Goal: Information Seeking & Learning: Check status

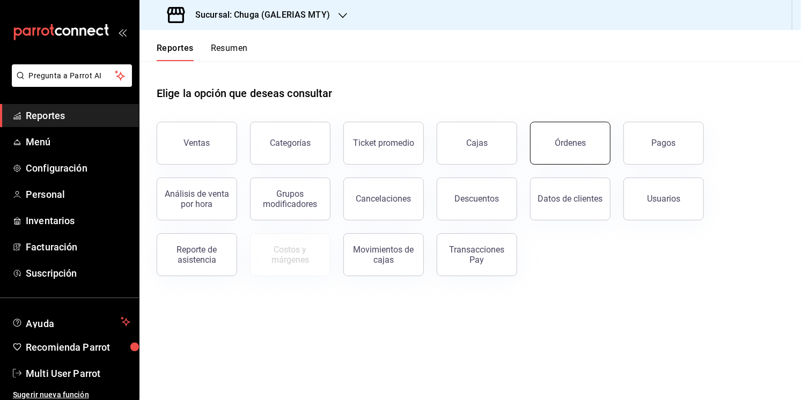
click at [559, 141] on div "Órdenes" at bounding box center [570, 143] width 31 height 10
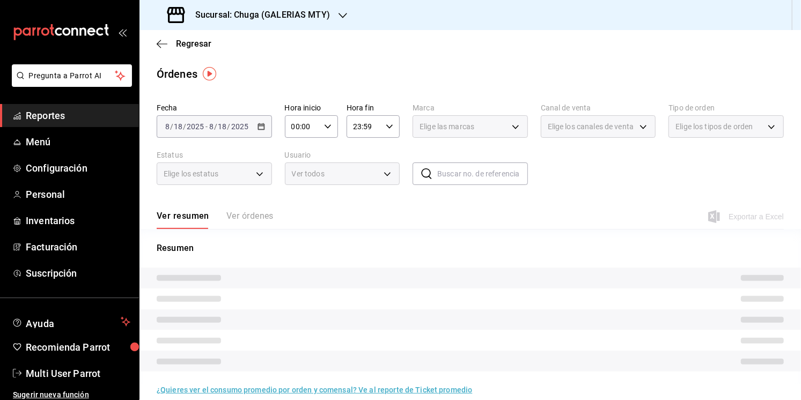
click at [225, 9] on h3 "Sucursal: Chuga (GALERIAS MTY)" at bounding box center [258, 15] width 143 height 13
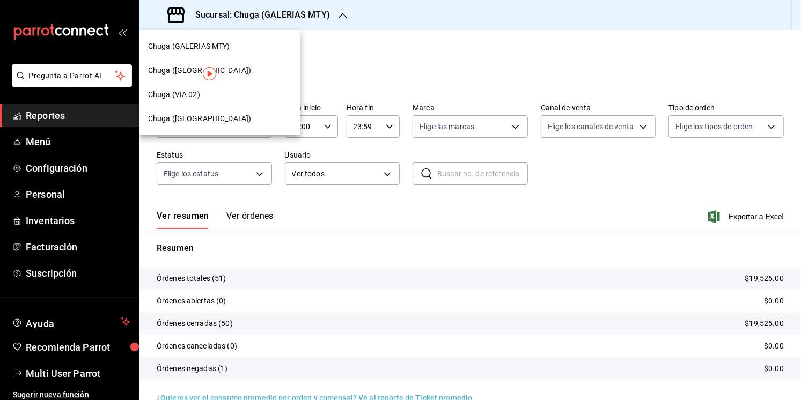
click at [214, 119] on span "Chuga ([GEOGRAPHIC_DATA])" at bounding box center [199, 118] width 103 height 11
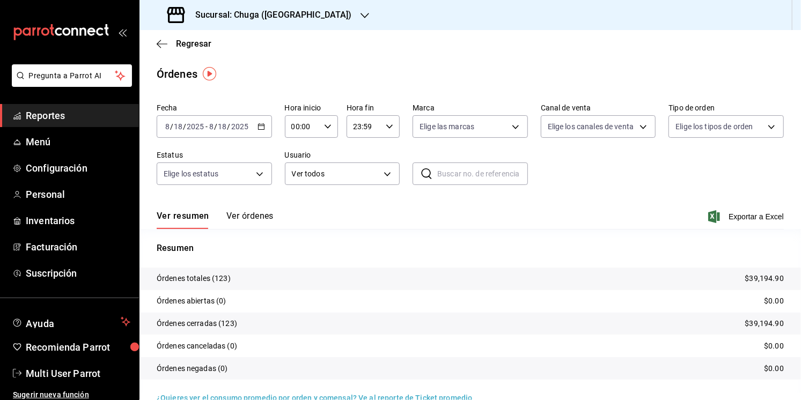
click at [231, 124] on input "2025" at bounding box center [240, 126] width 18 height 9
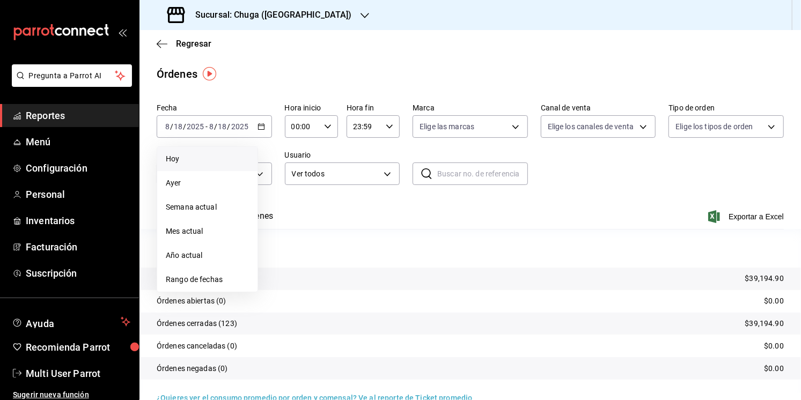
click at [196, 166] on li "Hoy" at bounding box center [207, 159] width 100 height 24
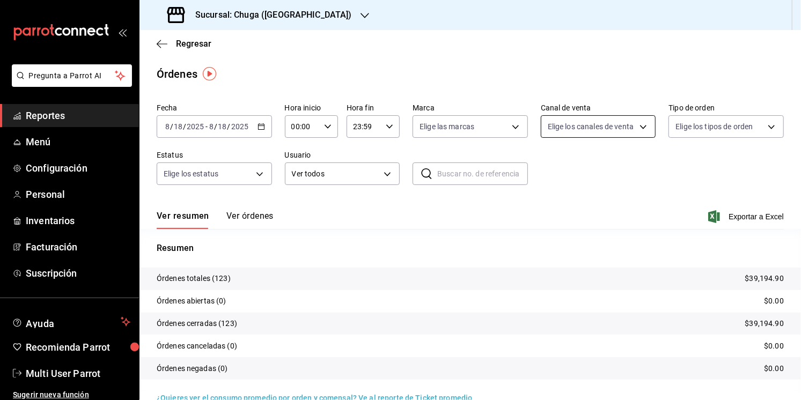
click at [580, 128] on body "Pregunta a Parrot AI Reportes Menú Configuración Personal Inventarios Facturaci…" at bounding box center [400, 200] width 801 height 400
click at [587, 194] on li "Punto de venta" at bounding box center [598, 204] width 114 height 24
type input "PARROT"
checkbox input "true"
click at [763, 280] on div at bounding box center [400, 200] width 801 height 400
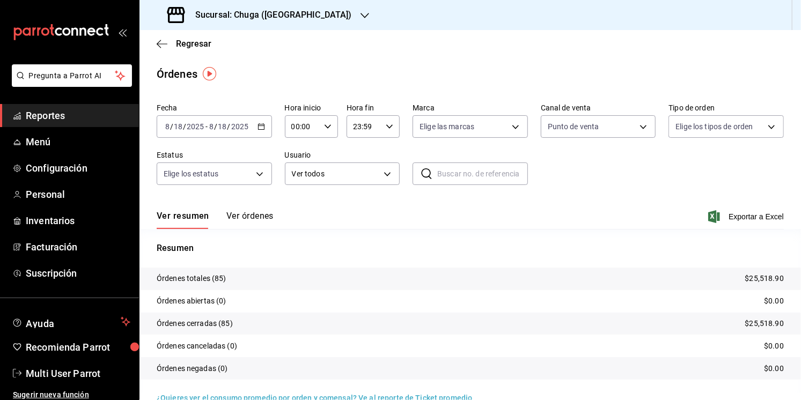
click at [763, 280] on div at bounding box center [400, 200] width 801 height 400
click at [763, 280] on p "$25,518.90" at bounding box center [764, 278] width 39 height 11
copy p "$25,518.90"
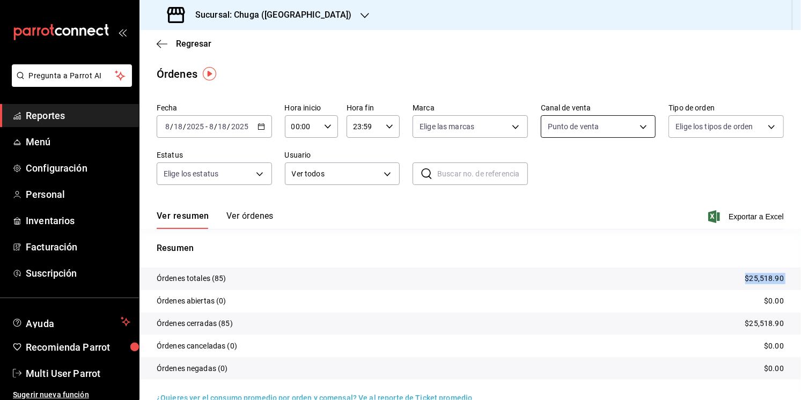
click at [596, 131] on body "Pregunta a Parrot AI Reportes Menú Configuración Personal Inventarios Facturaci…" at bounding box center [400, 200] width 801 height 400
click at [577, 230] on span "Uber Eats" at bounding box center [610, 228] width 81 height 11
type input "PARROT,UBER_EATS"
checkbox input "true"
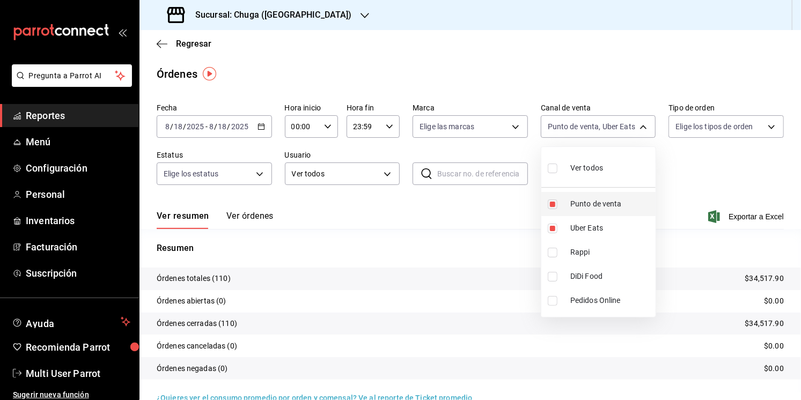
click at [584, 204] on span "Punto de venta" at bounding box center [610, 203] width 81 height 11
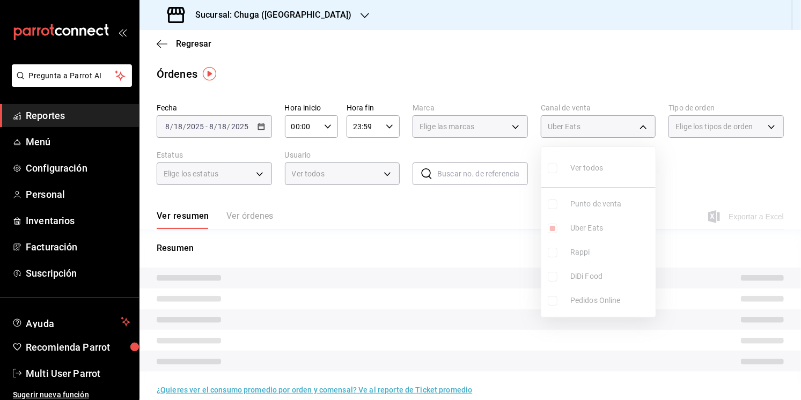
type input "UBER_EATS"
checkbox input "false"
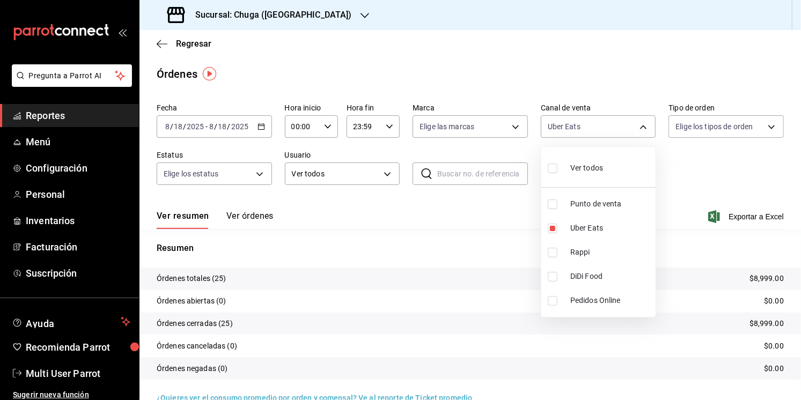
click at [457, 230] on div at bounding box center [400, 200] width 801 height 400
click at [763, 275] on p "$8,999.00" at bounding box center [766, 278] width 34 height 11
copy p "8,999.00"
click at [623, 129] on body "Pregunta a Parrot AI Reportes Menú Configuración Personal Inventarios Facturaci…" at bounding box center [400, 200] width 801 height 400
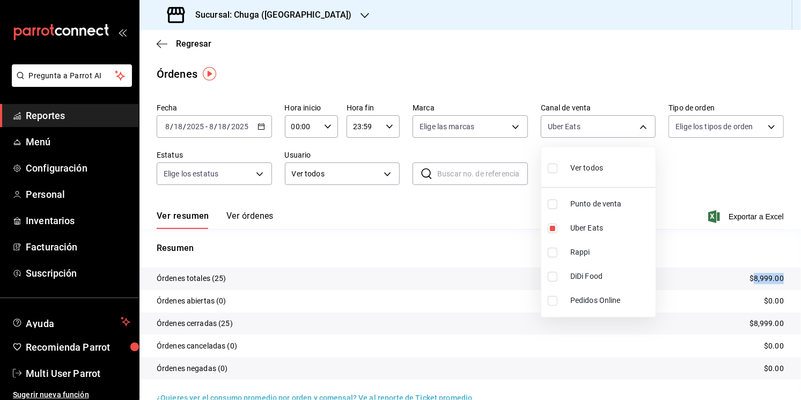
drag, startPoint x: 597, startPoint y: 273, endPoint x: 598, endPoint y: 255, distance: 17.2
click at [598, 255] on ul "Ver todos Punto de venta Uber Eats Rappi DiDi Food Pedidos Online" at bounding box center [598, 232] width 114 height 170
click at [598, 255] on span "Rappi" at bounding box center [610, 252] width 81 height 11
type input "UBER_EATS,RAPPI"
checkbox input "true"
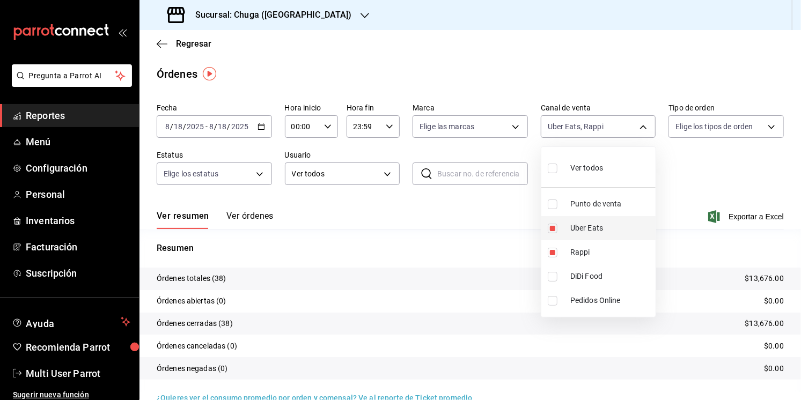
click at [589, 229] on span "Uber Eats" at bounding box center [610, 228] width 81 height 11
type input "RAPPI"
checkbox input "false"
click at [507, 243] on div at bounding box center [400, 200] width 801 height 400
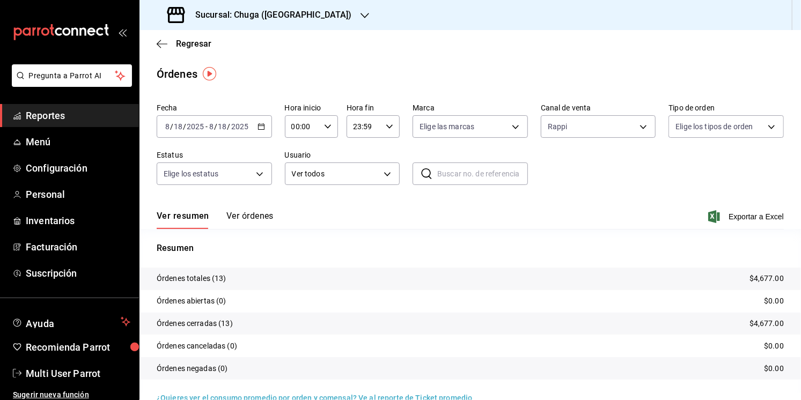
click at [758, 280] on p "$4,677.00" at bounding box center [766, 278] width 34 height 11
copy p "4,677.00"
click at [248, 0] on div "Sucursal: Chuga ([GEOGRAPHIC_DATA])" at bounding box center [260, 15] width 225 height 30
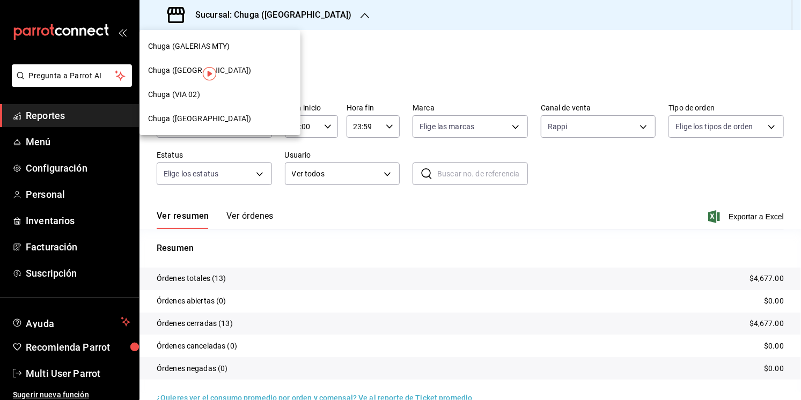
click at [252, 11] on div at bounding box center [400, 200] width 801 height 400
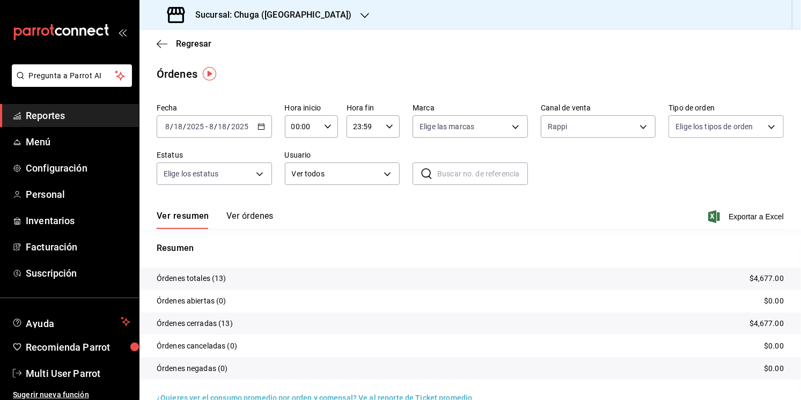
click at [242, 12] on h3 "Sucursal: Chuga ([GEOGRAPHIC_DATA])" at bounding box center [269, 15] width 165 height 13
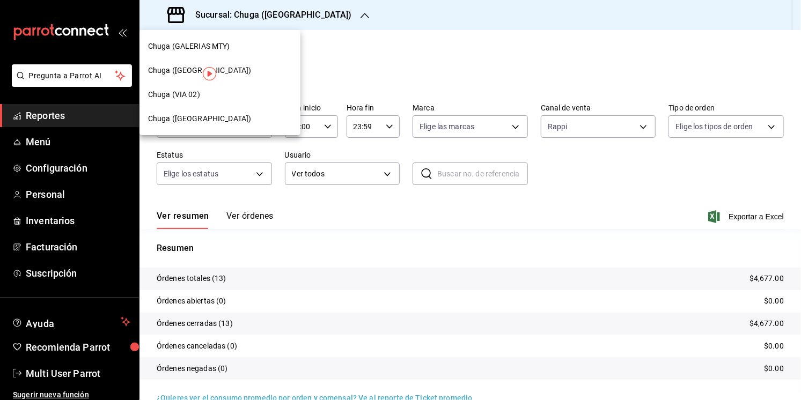
click at [207, 99] on div "Chuga (VIA 02)" at bounding box center [220, 94] width 144 height 11
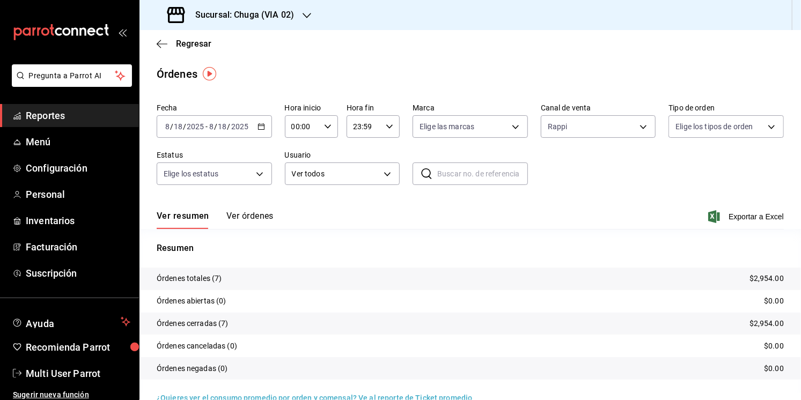
click at [753, 276] on p "$2,954.00" at bounding box center [766, 278] width 34 height 11
copy p "2,954.00"
click at [590, 125] on body "Pregunta a Parrot AI Reportes Menú Configuración Personal Inventarios Facturaci…" at bounding box center [400, 200] width 801 height 400
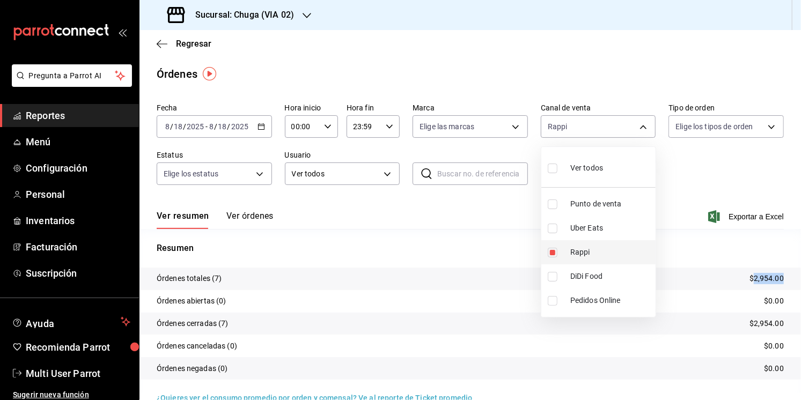
click at [589, 240] on li "Rappi" at bounding box center [598, 252] width 114 height 24
checkbox input "false"
click at [591, 232] on span "Uber Eats" at bounding box center [610, 228] width 81 height 11
type input "UBER_EATS"
checkbox input "true"
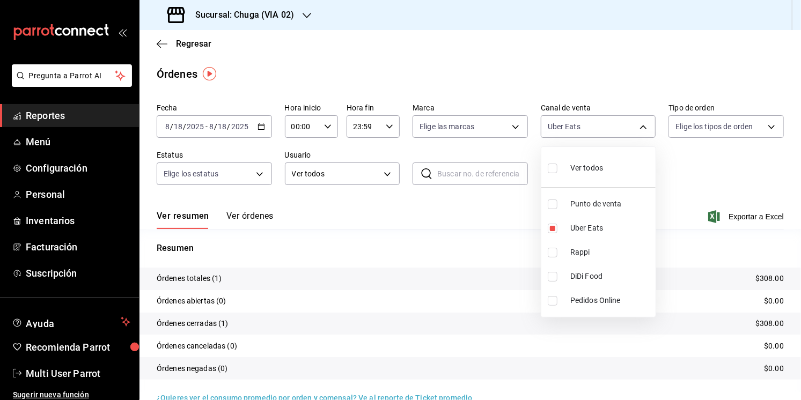
click at [466, 236] on div at bounding box center [400, 200] width 801 height 400
click at [776, 291] on tr "Órdenes abiertas (0) $0.00" at bounding box center [469, 301] width 661 height 23
click at [776, 276] on p "$308.00" at bounding box center [769, 278] width 28 height 11
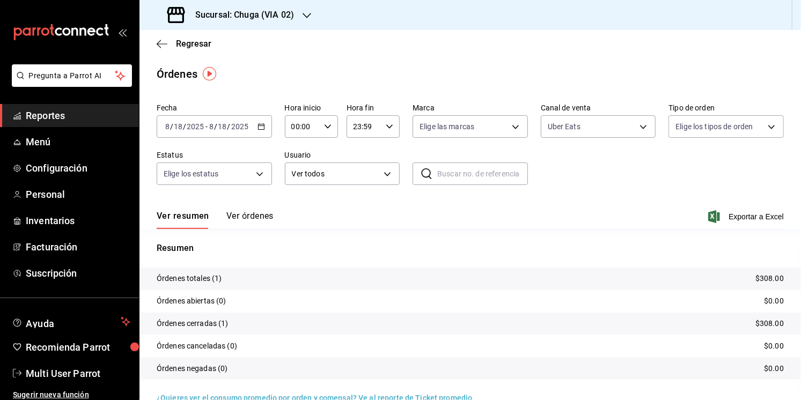
click at [776, 276] on p "$308.00" at bounding box center [769, 278] width 28 height 11
copy p "308.00"
click at [634, 139] on div "Fecha [DATE] [DATE] - [DATE] [DATE] Hora inicio 00:00 Hora inicio Hora fin 23:5…" at bounding box center [470, 148] width 627 height 99
click at [630, 133] on body "Pregunta a Parrot AI Reportes Menú Configuración Personal Inventarios Facturaci…" at bounding box center [400, 200] width 801 height 400
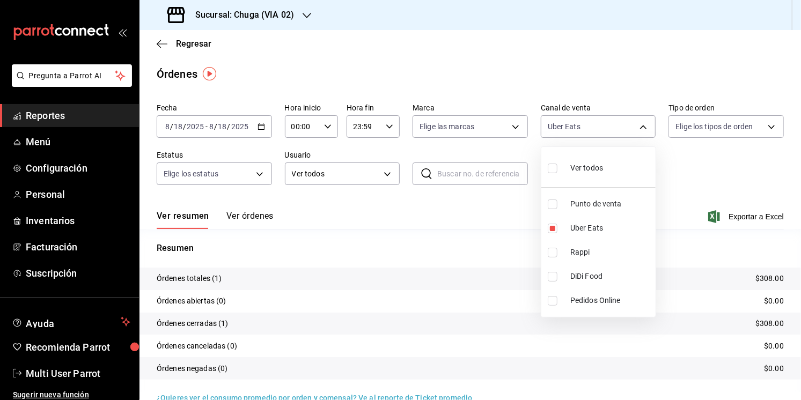
click at [586, 197] on li "Punto de venta" at bounding box center [598, 204] width 114 height 24
type input "UBER_EATS,PARROT"
checkbox input "true"
click at [584, 216] on li "Uber Eats" at bounding box center [598, 228] width 114 height 24
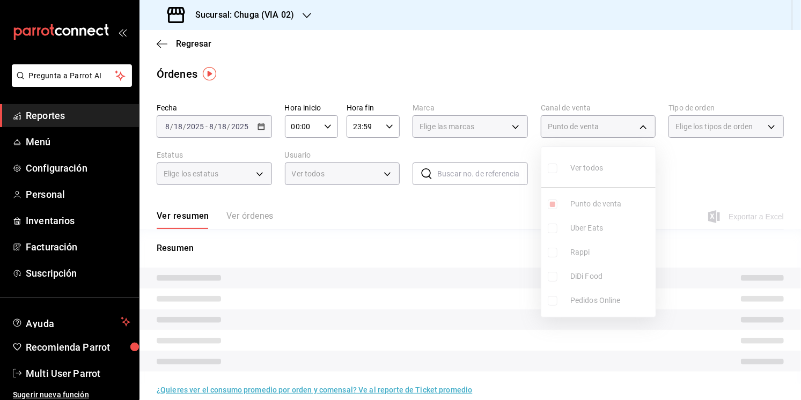
type input "PARROT"
checkbox input "false"
click at [579, 223] on span "Uber Eats" at bounding box center [610, 228] width 81 height 11
type input "PARROT,UBER_EATS"
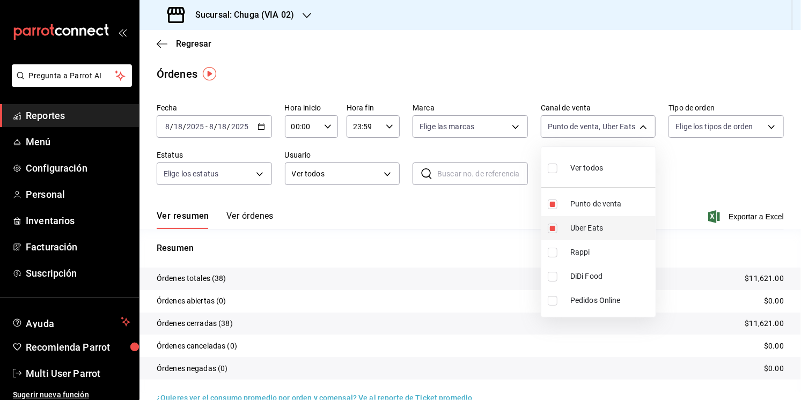
click at [553, 226] on input "checkbox" at bounding box center [553, 229] width 10 height 10
checkbox input "false"
type input "PARROT"
click at [459, 242] on div at bounding box center [400, 200] width 801 height 400
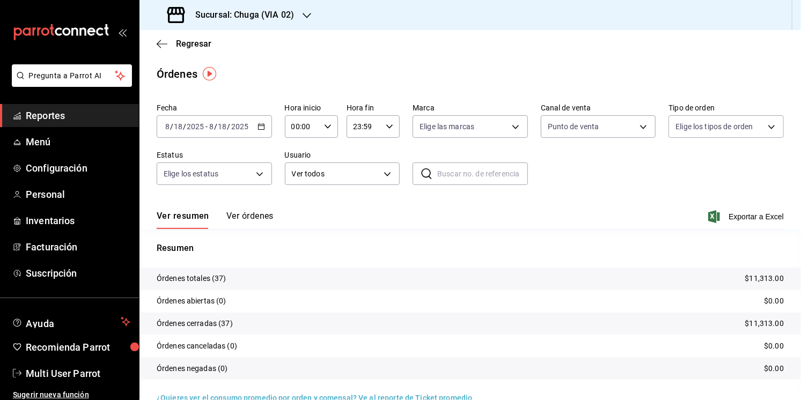
click at [756, 274] on p "$11,313.00" at bounding box center [764, 278] width 39 height 11
copy p "11,313.00"
click at [231, 6] on div "Sucursal: Chuga (VIA 02)" at bounding box center [231, 15] width 167 height 30
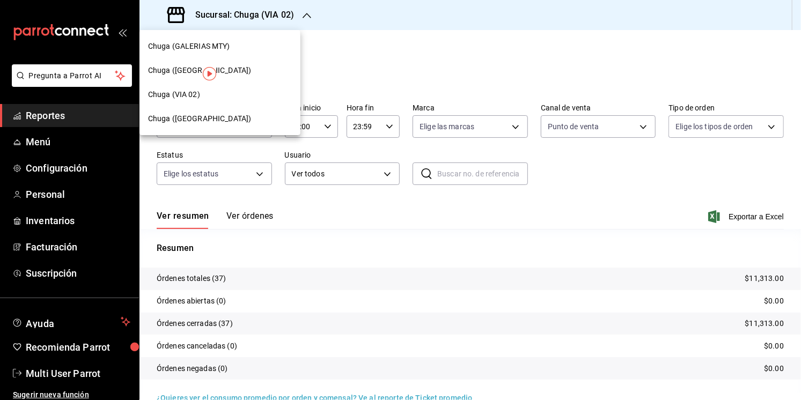
click at [230, 60] on div "Chuga ([GEOGRAPHIC_DATA])" at bounding box center [219, 70] width 161 height 24
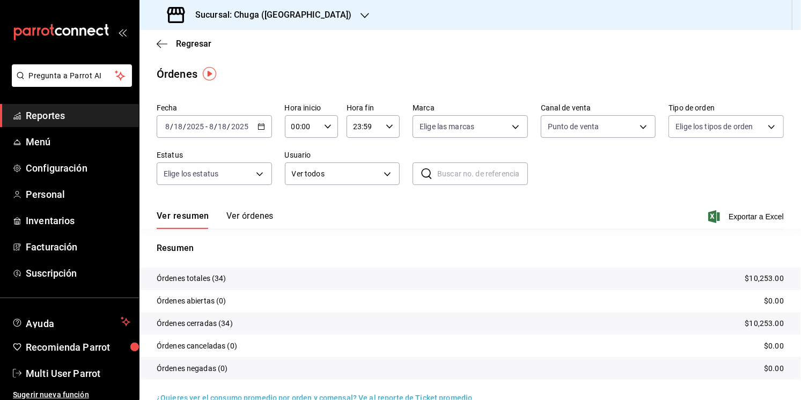
click at [751, 268] on tr "Órdenes totales (34) $10,253.00" at bounding box center [469, 279] width 661 height 23
click at [753, 273] on p "$10,253.00" at bounding box center [764, 278] width 39 height 11
copy p "$10,253.00"
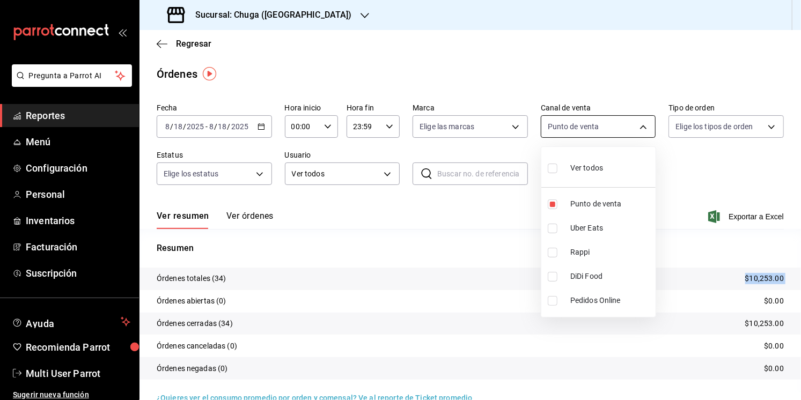
click at [598, 118] on body "Pregunta a Parrot AI Reportes Menú Configuración Personal Inventarios Facturaci…" at bounding box center [400, 200] width 801 height 400
click at [595, 229] on span "Uber Eats" at bounding box center [610, 228] width 81 height 11
type input "PARROT,UBER_EATS"
checkbox input "true"
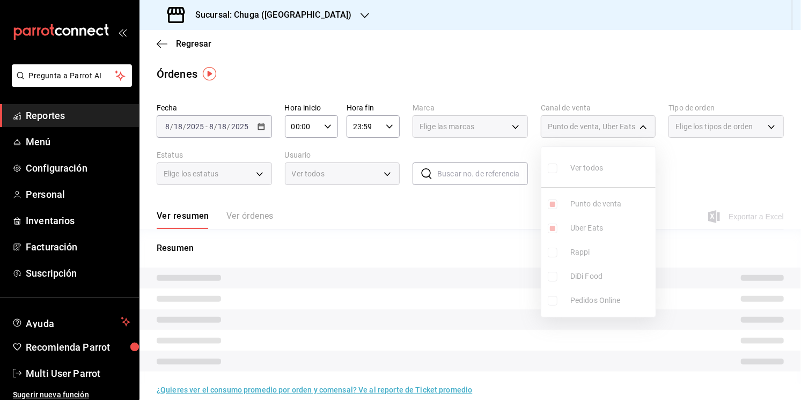
click at [588, 211] on ul "Ver todos Punto de venta Uber Eats Rappi DiDi Food Pedidos Online" at bounding box center [598, 232] width 114 height 170
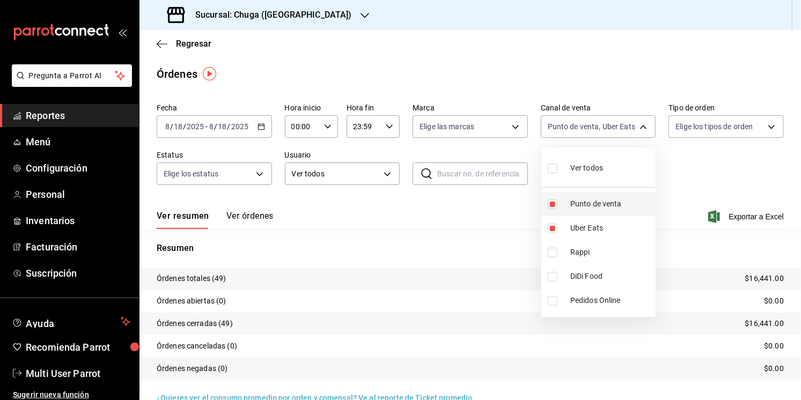
click at [590, 202] on span "Punto de venta" at bounding box center [610, 203] width 81 height 11
type input "UBER_EATS"
checkbox input "false"
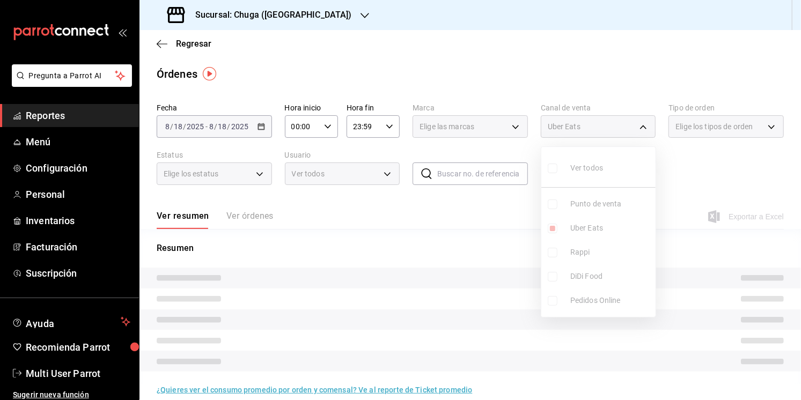
click at [440, 258] on div at bounding box center [400, 200] width 801 height 400
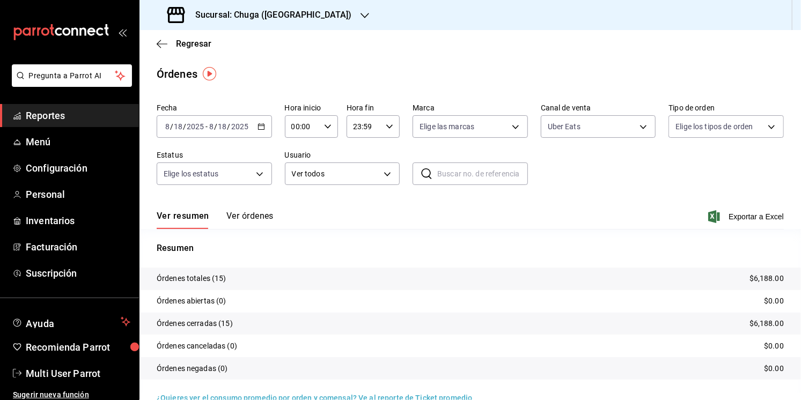
click at [764, 279] on p "$6,188.00" at bounding box center [766, 278] width 34 height 11
copy p "6,188.00"
click at [557, 135] on body "Pregunta a Parrot AI Reportes Menú Configuración Personal Inventarios Facturaci…" at bounding box center [400, 200] width 801 height 400
click at [566, 242] on li "Rappi" at bounding box center [598, 252] width 114 height 24
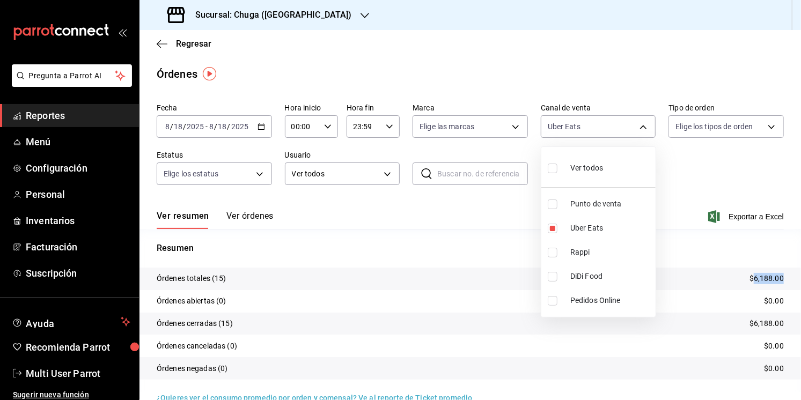
type input "UBER_EATS,RAPPI"
checkbox input "true"
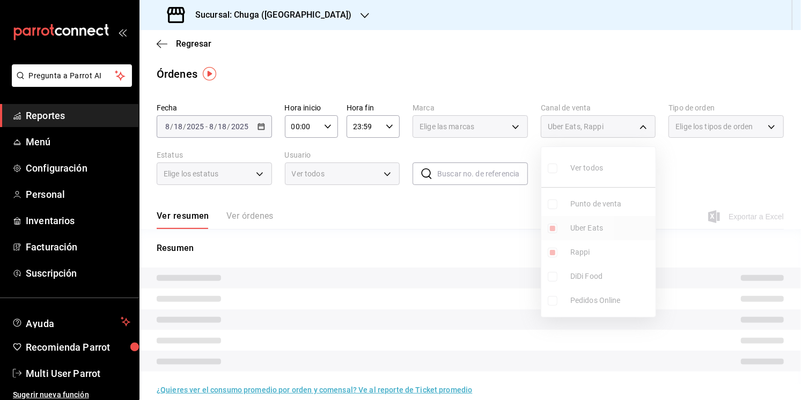
click at [578, 232] on span "Uber Eats" at bounding box center [610, 228] width 81 height 11
type input "RAPPI"
checkbox input "false"
click at [471, 227] on div at bounding box center [400, 200] width 801 height 400
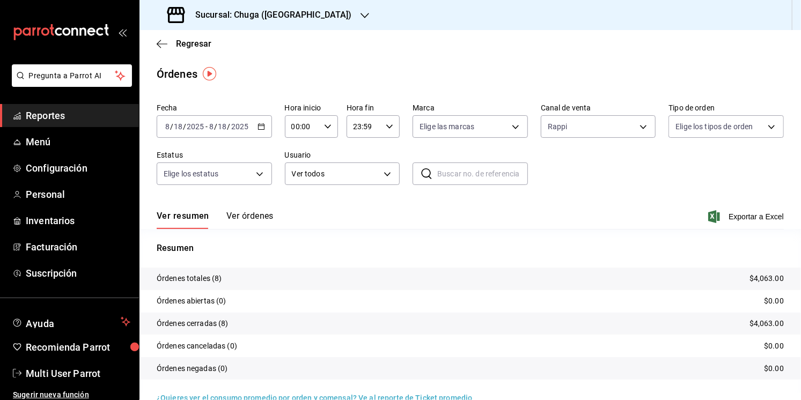
click at [770, 280] on p "$4,063.00" at bounding box center [766, 278] width 34 height 11
copy p "4,063.00"
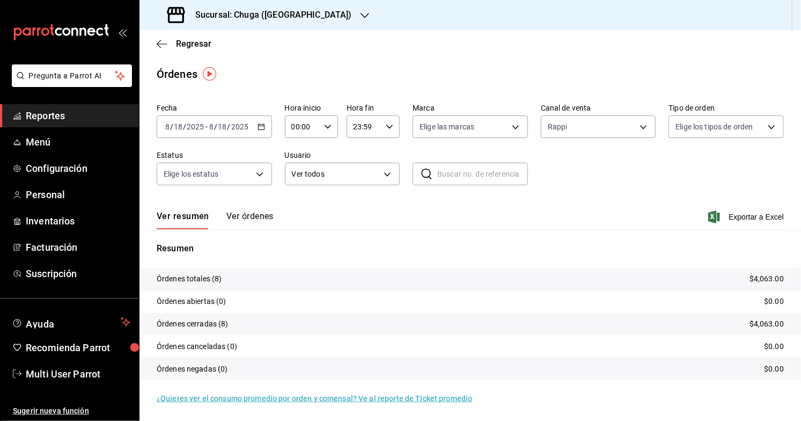
click at [264, 19] on h3 "Sucursal: Chuga ([GEOGRAPHIC_DATA])" at bounding box center [269, 15] width 165 height 13
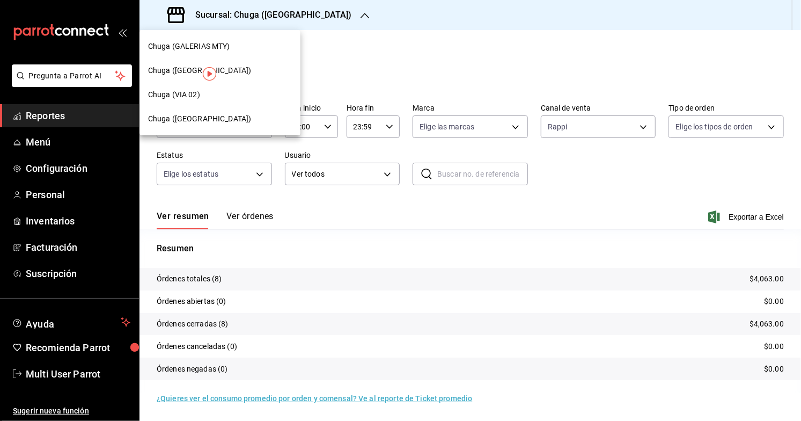
click at [228, 57] on div "Chuga (GALERIAS MTY)" at bounding box center [219, 46] width 161 height 24
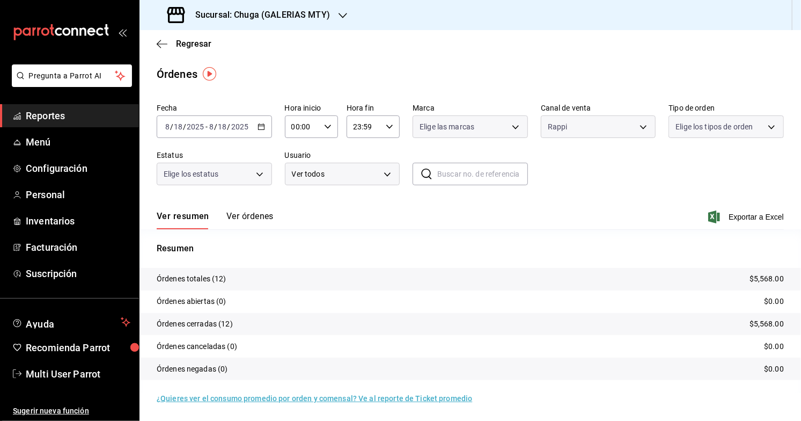
click at [763, 280] on p "$5,568.00" at bounding box center [766, 278] width 34 height 11
click at [701, 131] on body "Pregunta a Parrot AI Reportes Menú Configuración Personal Inventarios Facturaci…" at bounding box center [400, 210] width 801 height 421
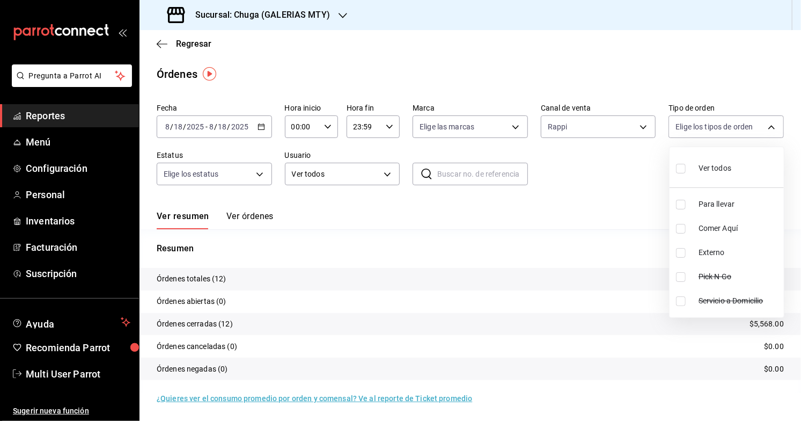
click at [612, 115] on div at bounding box center [400, 210] width 801 height 421
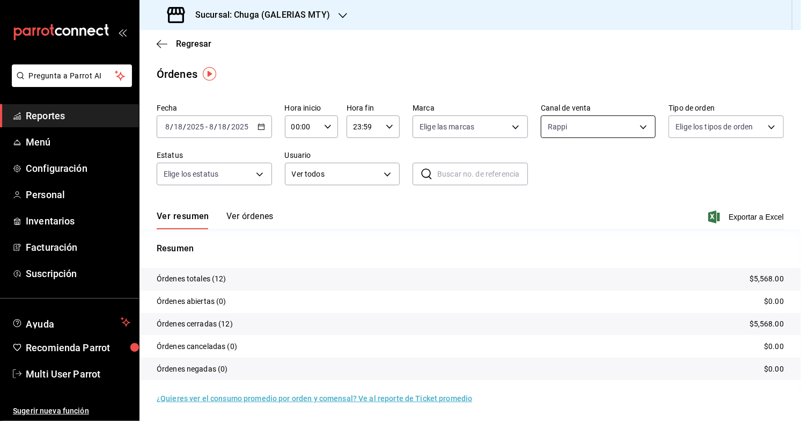
click at [611, 120] on body "Pregunta a Parrot AI Reportes Menú Configuración Personal Inventarios Facturaci…" at bounding box center [400, 210] width 801 height 421
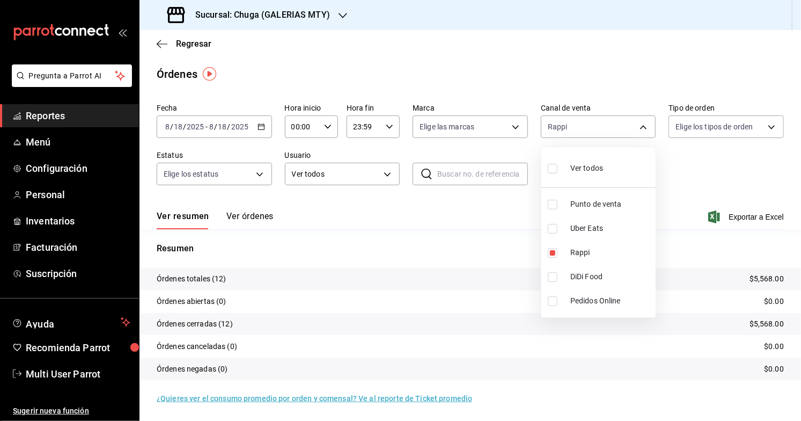
click at [567, 223] on li "Uber Eats" at bounding box center [598, 228] width 114 height 24
type input "RAPPI,UBER_EATS"
checkbox input "true"
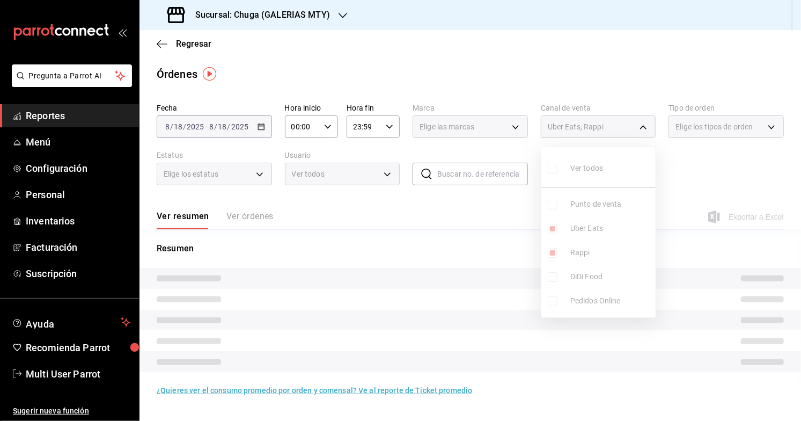
click at [569, 261] on li "Rappi" at bounding box center [598, 252] width 114 height 24
type input "UBER_EATS"
checkbox input "false"
click at [572, 254] on span "Rappi" at bounding box center [610, 252] width 81 height 11
type input "UBER_EATS,RAPPI"
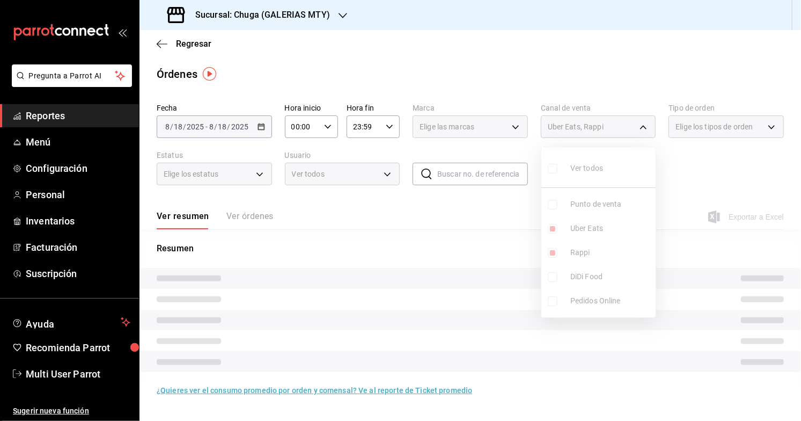
checkbox input "true"
click at [572, 254] on span "Rappi" at bounding box center [610, 252] width 81 height 11
type input "UBER_EATS"
checkbox input "false"
click at [477, 251] on div at bounding box center [400, 210] width 801 height 421
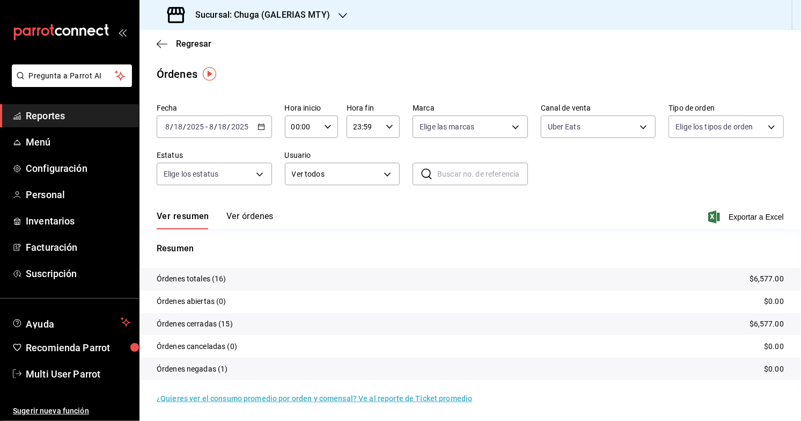
click at [760, 276] on p "$6,577.00" at bounding box center [766, 278] width 34 height 11
copy p "6,577.00"
click at [581, 136] on body "Pregunta a Parrot AI Reportes Menú Configuración Personal Inventarios Facturaci…" at bounding box center [400, 210] width 801 height 421
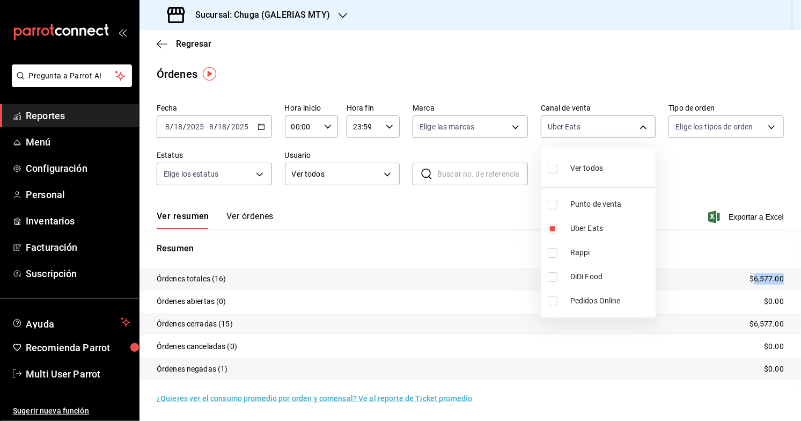
click at [575, 206] on span "Punto de venta" at bounding box center [610, 203] width 81 height 11
type input "UBER_EATS,PARROT"
checkbox input "true"
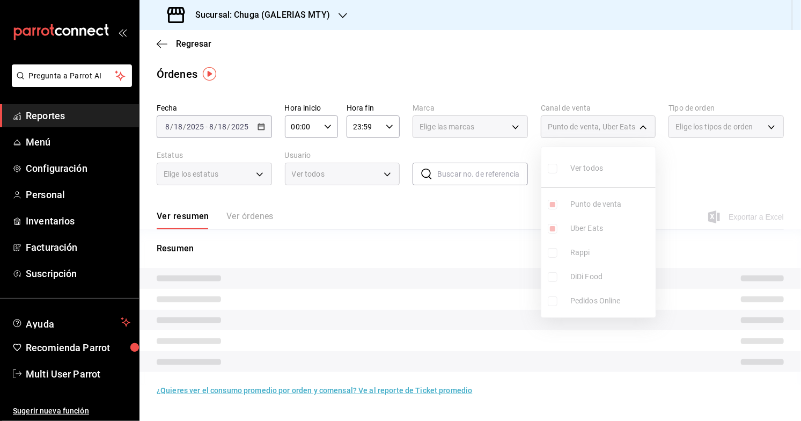
click at [574, 232] on ul "Ver todos Punto de venta Uber Eats Rappi DiDi Food Pedidos Online" at bounding box center [598, 232] width 114 height 170
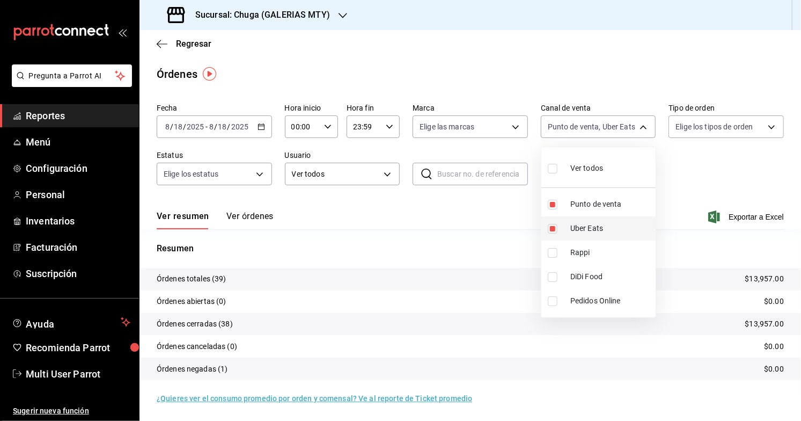
click at [573, 223] on span "Uber Eats" at bounding box center [610, 228] width 81 height 11
type input "PARROT"
checkbox input "false"
click at [452, 232] on div at bounding box center [400, 210] width 801 height 421
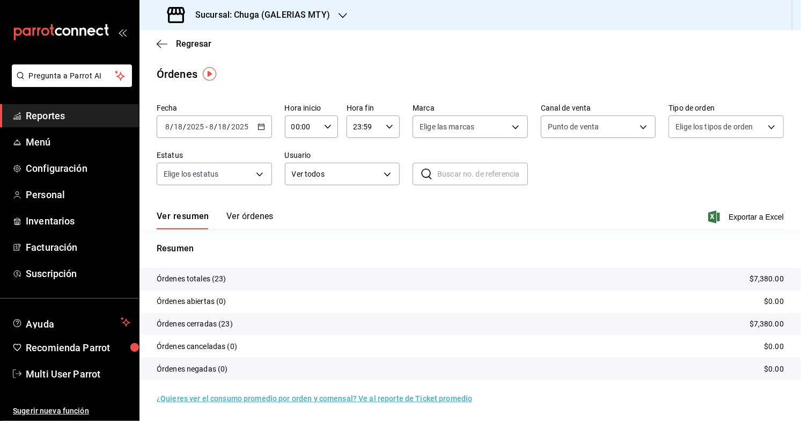
click at [775, 285] on tr "Órdenes totales (23) $7,380.00" at bounding box center [469, 279] width 661 height 23
click at [770, 282] on p "$7,380.00" at bounding box center [766, 278] width 34 height 11
